Goal: Transaction & Acquisition: Purchase product/service

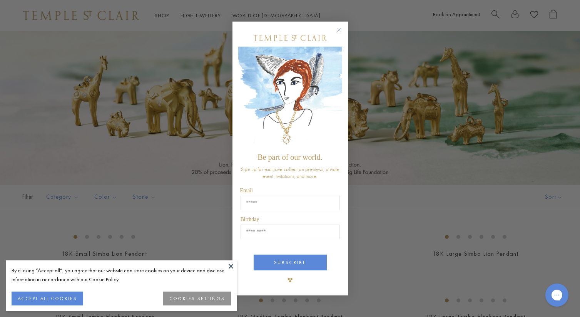
click at [339, 30] on circle "Close dialog" at bounding box center [338, 29] width 9 height 9
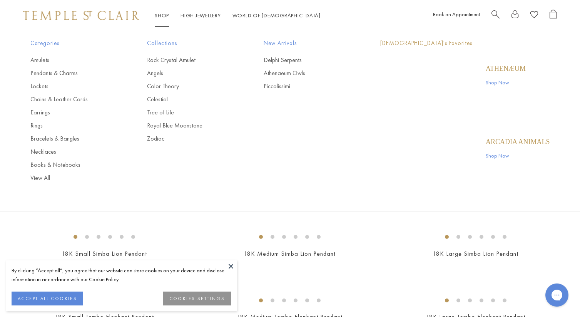
click at [157, 16] on link "Shop Shop" at bounding box center [162, 15] width 14 height 7
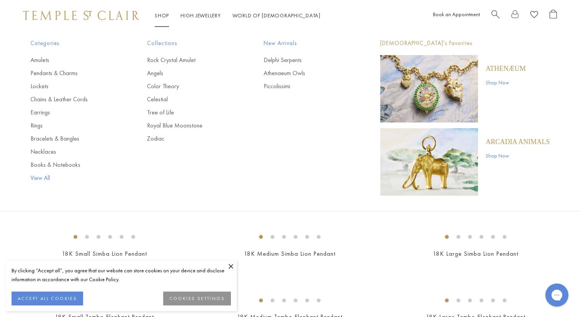
click at [40, 176] on link "View All" at bounding box center [73, 178] width 86 height 8
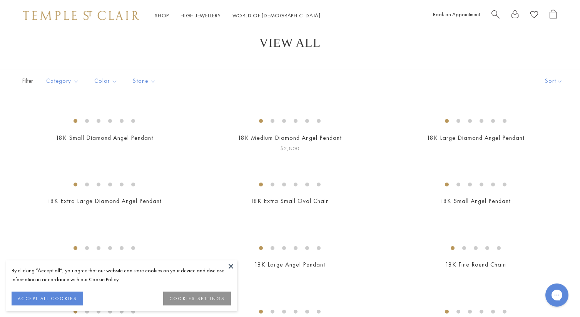
scroll to position [29, 0]
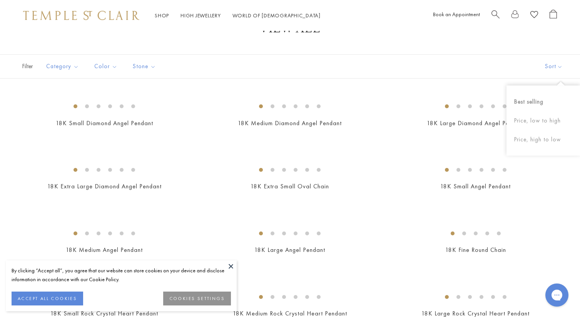
click at [552, 65] on button "Sort" at bounding box center [553, 66] width 52 height 23
click at [543, 118] on button "Price, low to high" at bounding box center [542, 120] width 73 height 19
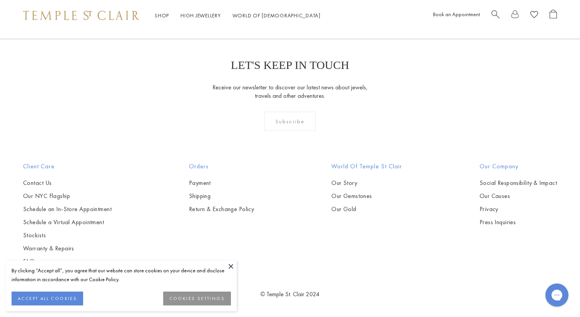
scroll to position [4756, 0]
